Goal: Information Seeking & Learning: Find specific fact

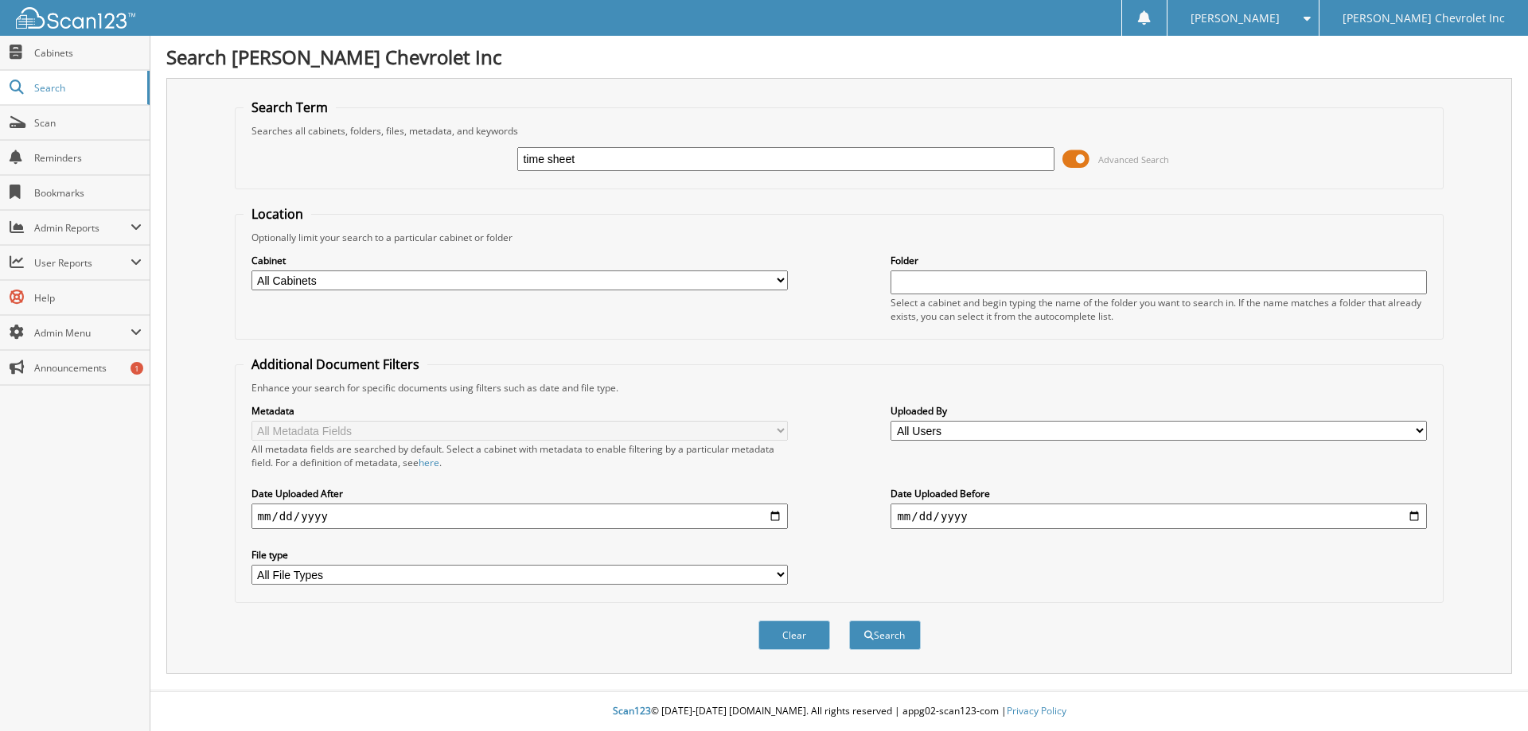
type input "time sheet"
click at [849, 621] on button "Search" at bounding box center [885, 635] width 72 height 29
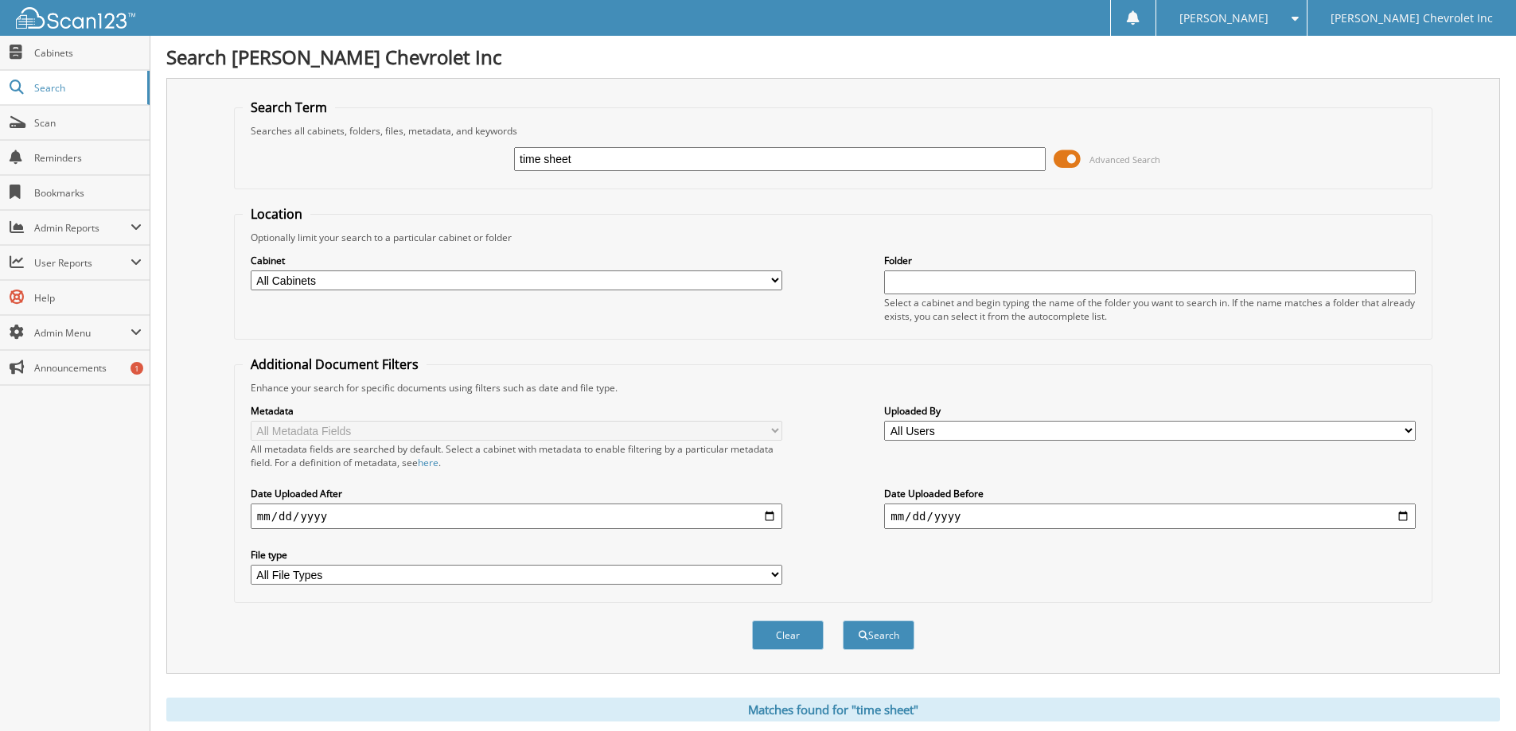
drag, startPoint x: 575, startPoint y: 156, endPoint x: 462, endPoint y: 150, distance: 113.2
click at [466, 149] on div "time sheet Advanced Search" at bounding box center [833, 159] width 1181 height 43
type input "time"
click at [843, 621] on button "Search" at bounding box center [879, 635] width 72 height 29
